Goal: Task Accomplishment & Management: Complete application form

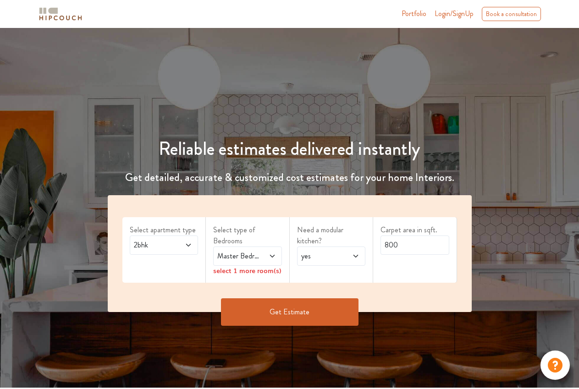
click at [191, 250] on span at bounding box center [184, 245] width 15 height 11
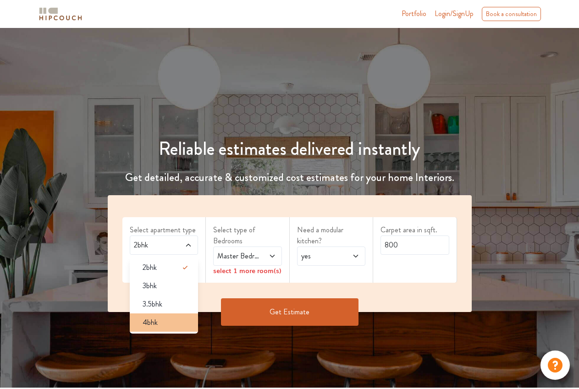
click at [183, 318] on div "4bhk" at bounding box center [166, 322] width 63 height 11
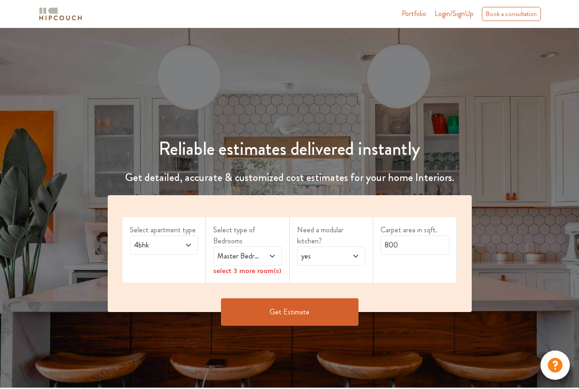
click at [261, 263] on div "Master Bedroom" at bounding box center [247, 256] width 69 height 19
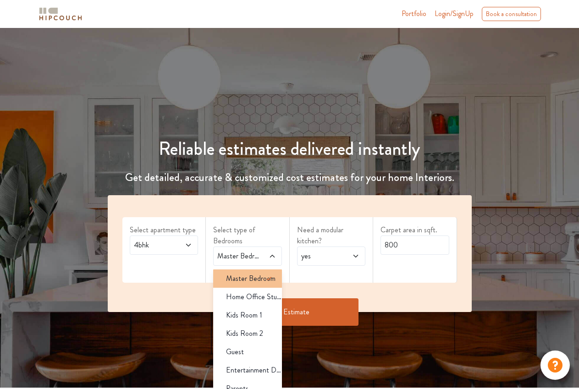
click at [264, 275] on icon at bounding box center [269, 278] width 11 height 11
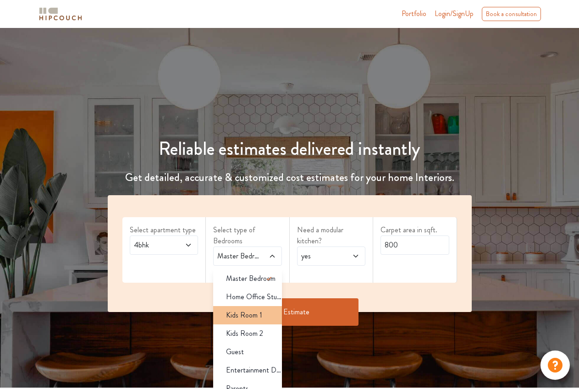
scroll to position [77, 0]
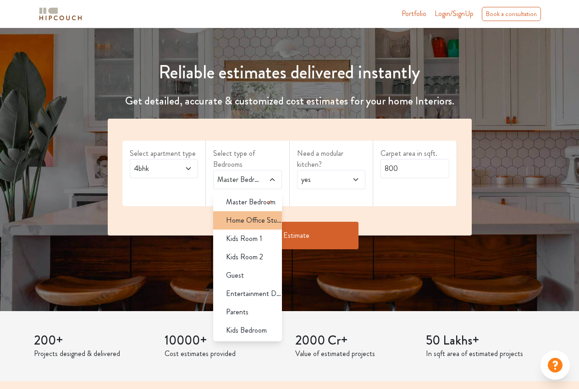
click at [258, 221] on span "Home Office Study" at bounding box center [254, 220] width 56 height 11
click at [256, 241] on span "Kids Room 1" at bounding box center [244, 239] width 36 height 11
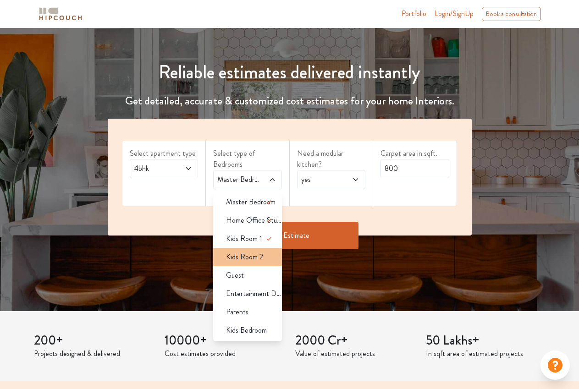
click at [248, 259] on span "Kids Room 2" at bounding box center [244, 257] width 37 height 11
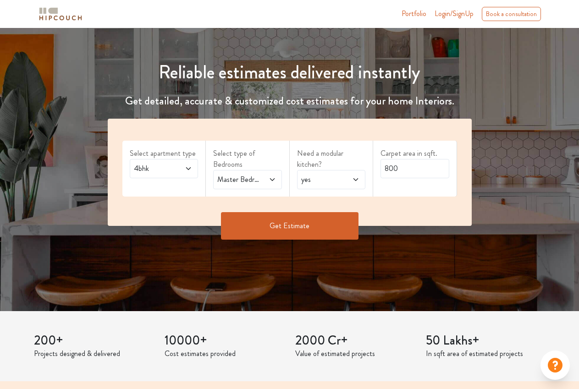
click at [259, 188] on div "Master Bedroom,Home Office Study,Kids Room 1,Kids Room 2" at bounding box center [247, 179] width 69 height 19
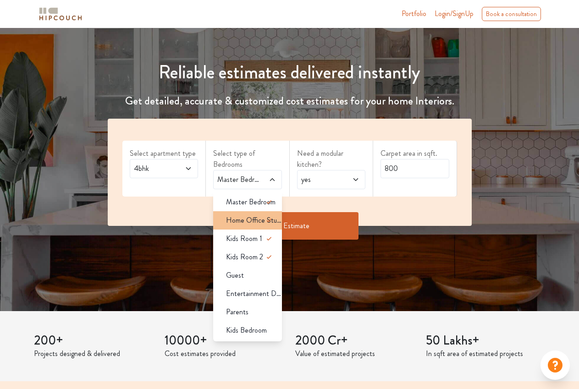
click at [245, 213] on li "Home Office Study" at bounding box center [247, 220] width 69 height 18
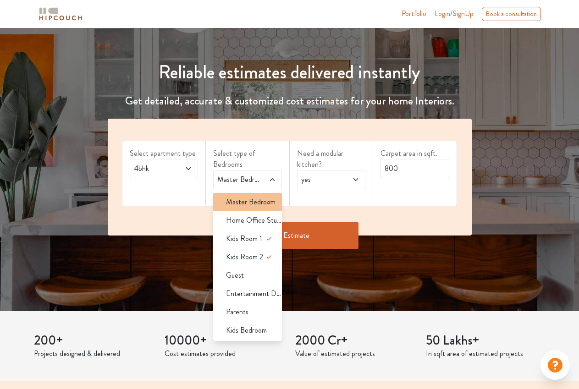
click at [248, 207] on span "Master Bedroom" at bounding box center [251, 202] width 50 height 11
click at [256, 200] on span "Master Bedroom" at bounding box center [251, 202] width 50 height 11
click at [432, 225] on div "Get Estimate" at bounding box center [289, 236] width 375 height 28
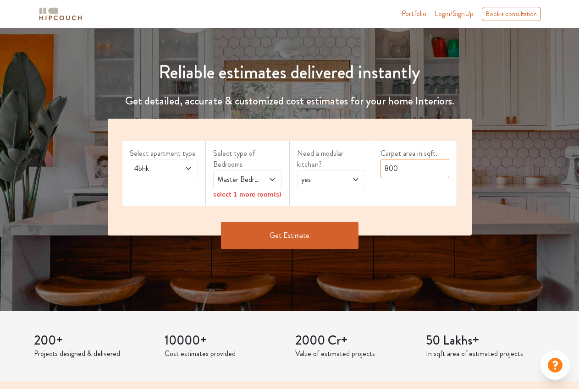
click at [425, 172] on input "800" at bounding box center [415, 168] width 69 height 19
click at [424, 172] on input "800" at bounding box center [415, 168] width 69 height 19
type input "10000"
click at [362, 183] on div "yes" at bounding box center [331, 179] width 69 height 19
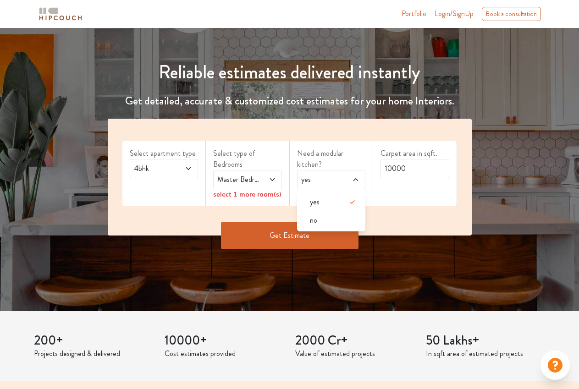
click at [256, 192] on div "select 1 more room(s)" at bounding box center [247, 194] width 69 height 10
click at [258, 188] on div "Master Bedroom,Kids Room 1,Kids Room 2" at bounding box center [247, 179] width 69 height 19
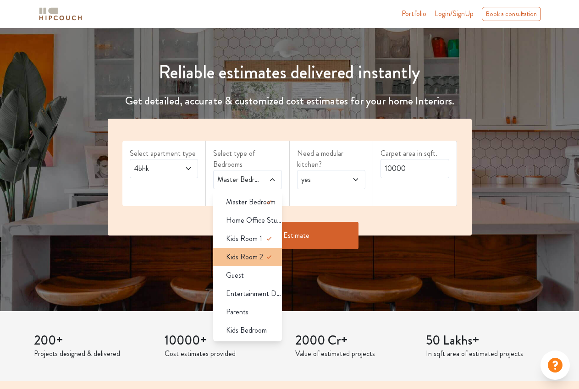
click at [266, 256] on icon at bounding box center [269, 257] width 11 height 11
click at [266, 317] on div "Parents" at bounding box center [250, 312] width 63 height 11
click at [253, 271] on div "Guest" at bounding box center [250, 275] width 63 height 11
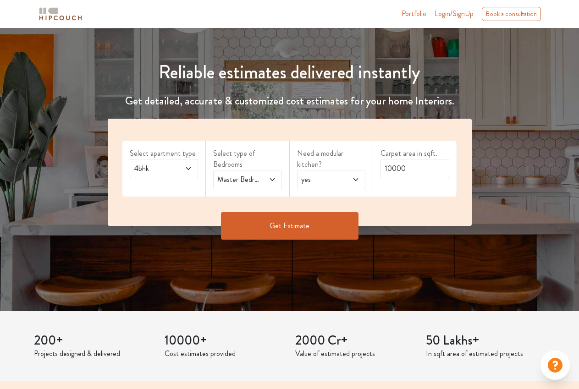
click at [272, 235] on button "Get Estimate" at bounding box center [290, 226] width 138 height 28
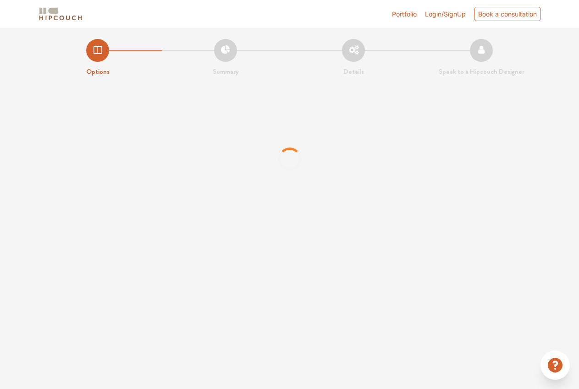
click at [345, 211] on div at bounding box center [289, 159] width 579 height 138
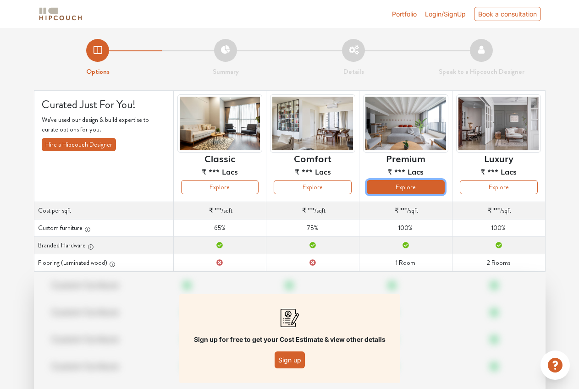
click at [394, 190] on button "Explore" at bounding box center [406, 187] width 78 height 14
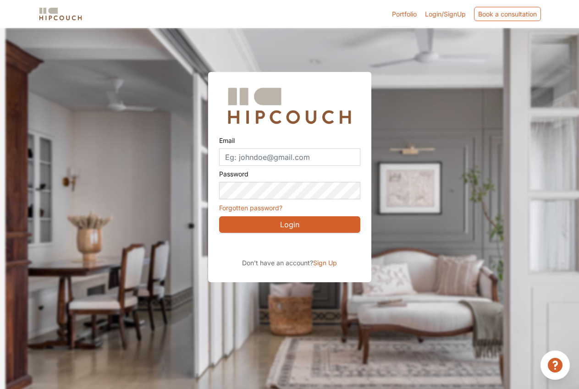
click at [468, 42] on div at bounding box center [295, 222] width 579 height 389
